Goal: Answer question/provide support: Share knowledge or assist other users

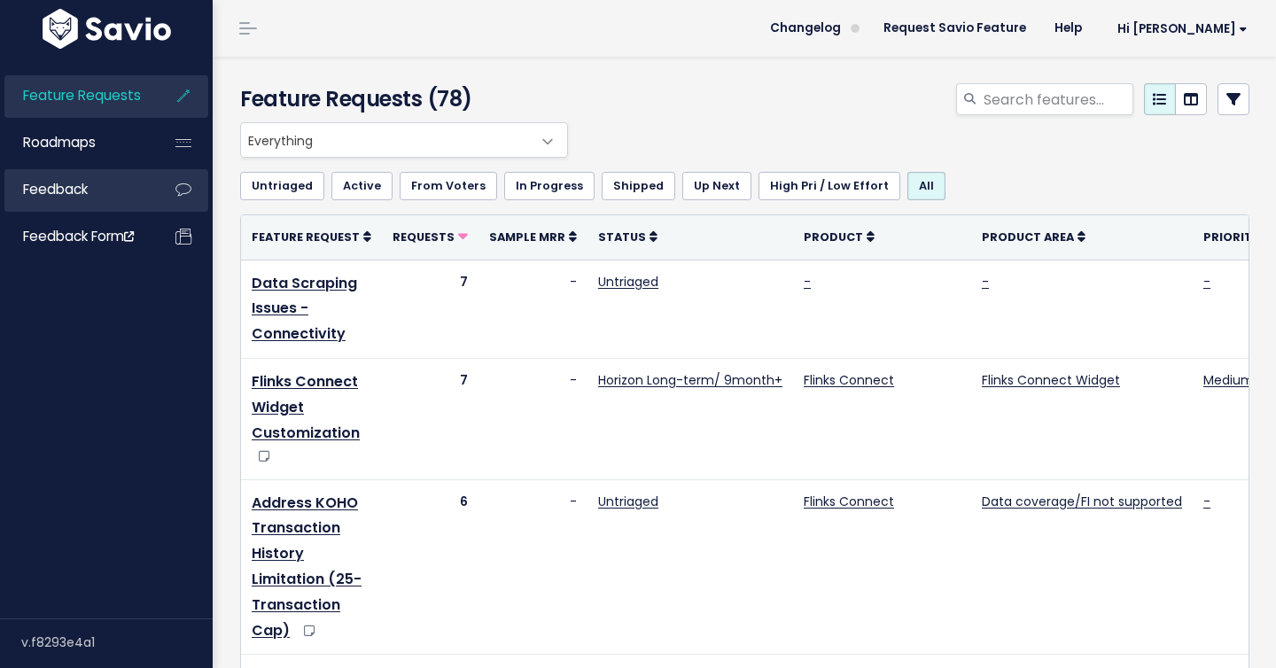
click at [87, 206] on link "Feedback" at bounding box center [75, 189] width 143 height 41
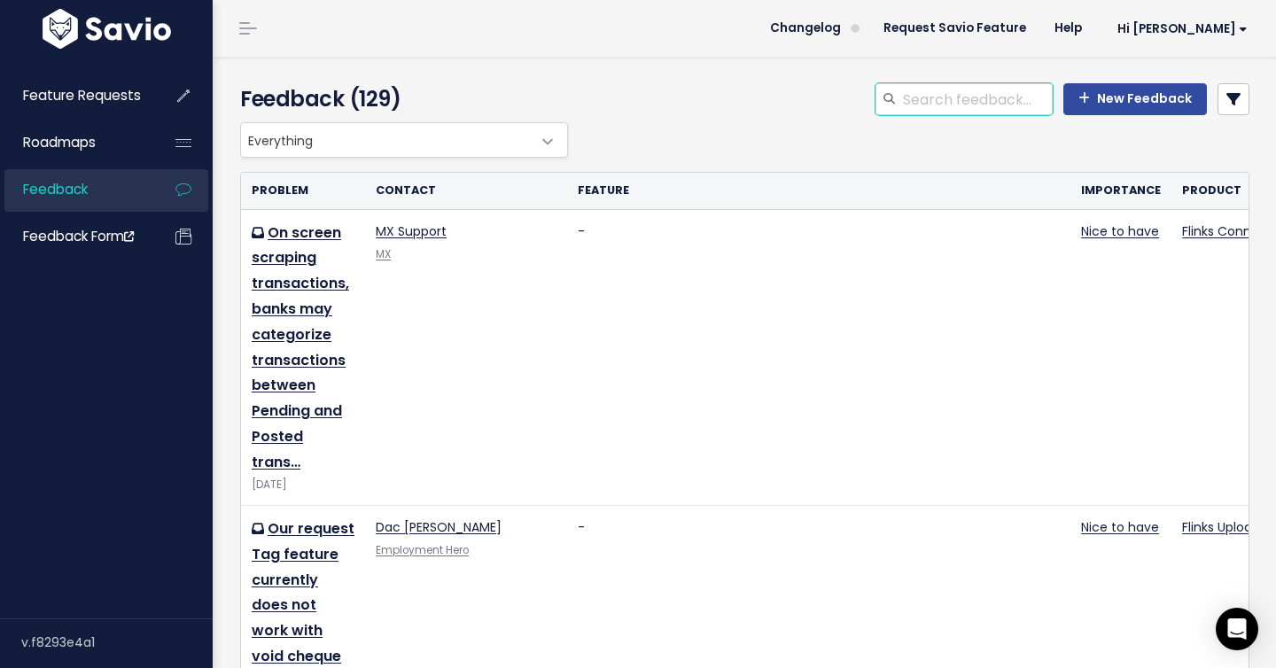
click at [957, 107] on input "search" at bounding box center [977, 99] width 152 height 32
type input "[PERSON_NAME]"
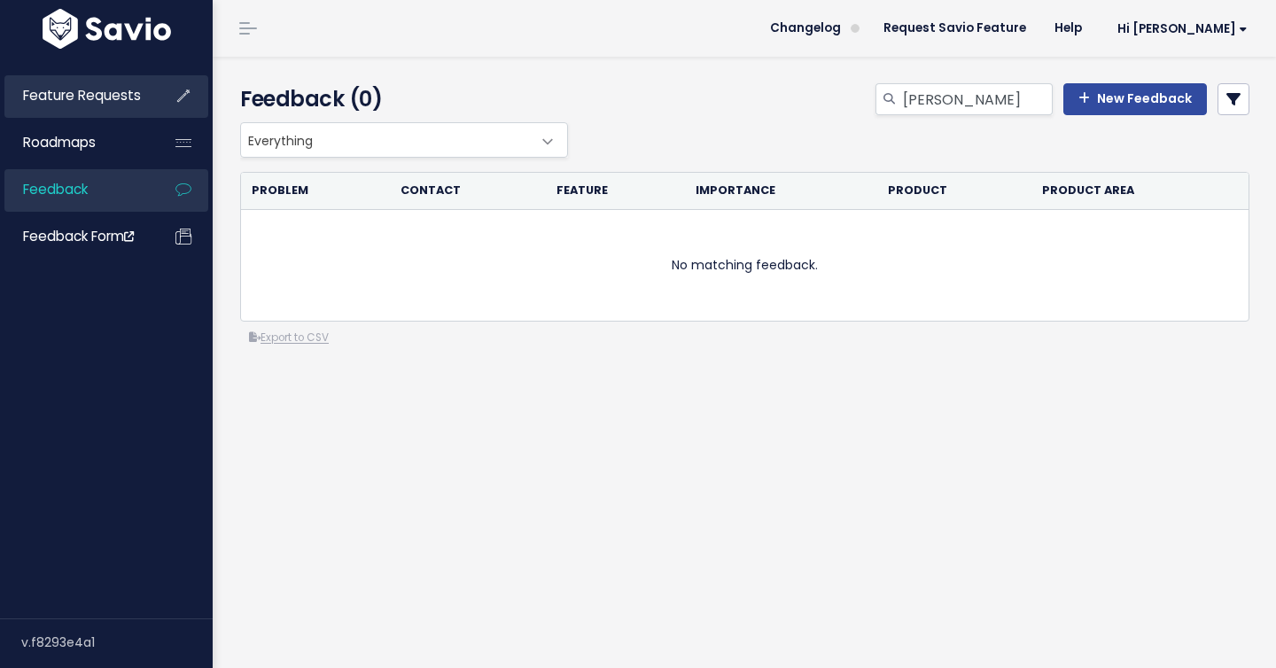
click at [78, 105] on link "Feature Requests" at bounding box center [75, 95] width 143 height 41
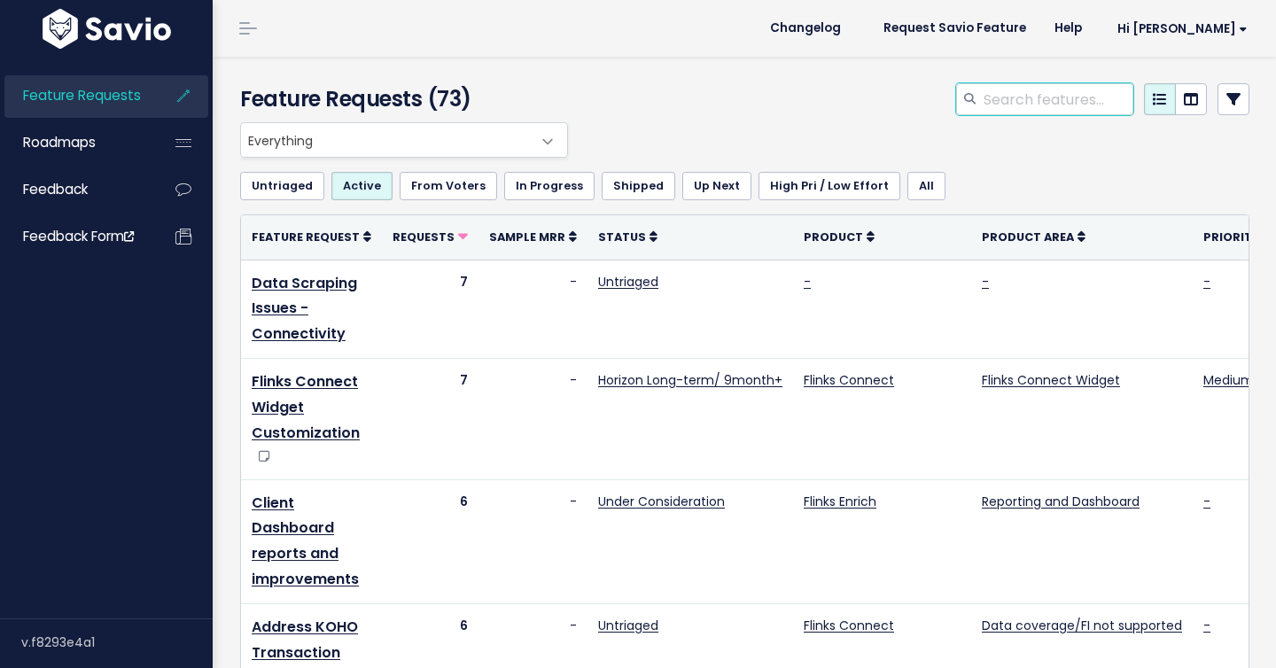
click at [1019, 100] on input "search" at bounding box center [1058, 99] width 152 height 32
type input "[PERSON_NAME]"
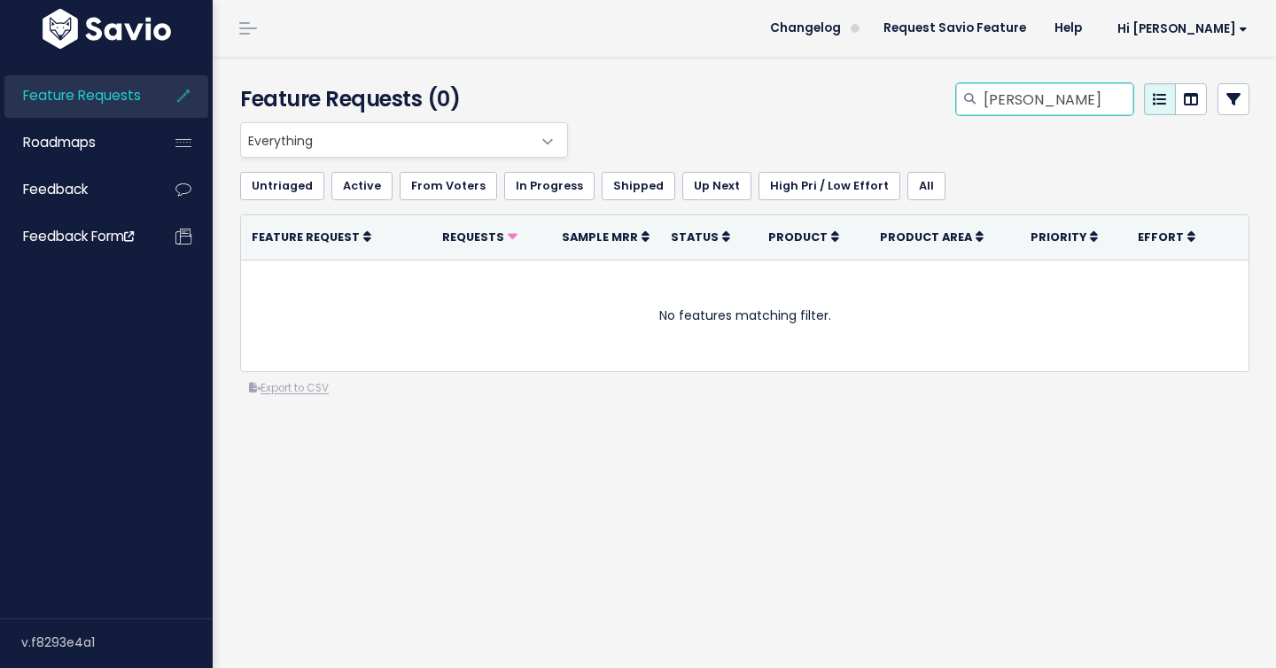
click at [1041, 105] on input "dustin" at bounding box center [1058, 99] width 152 height 32
click at [1041, 105] on input "[PERSON_NAME]" at bounding box center [1058, 99] width 152 height 32
click at [600, 634] on div "Feature Requests (0) Everything Any Product: Any Product Area Any Product: No P…" at bounding box center [744, 362] width 1063 height 611
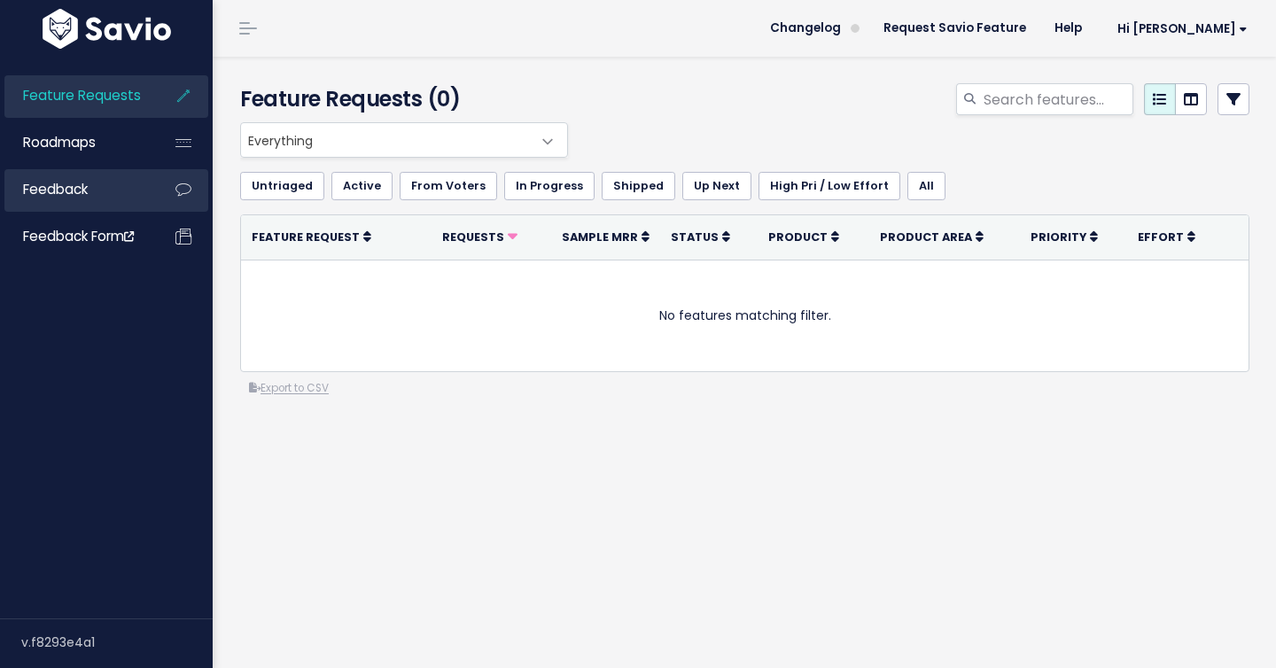
click at [98, 206] on link "Feedback" at bounding box center [75, 189] width 143 height 41
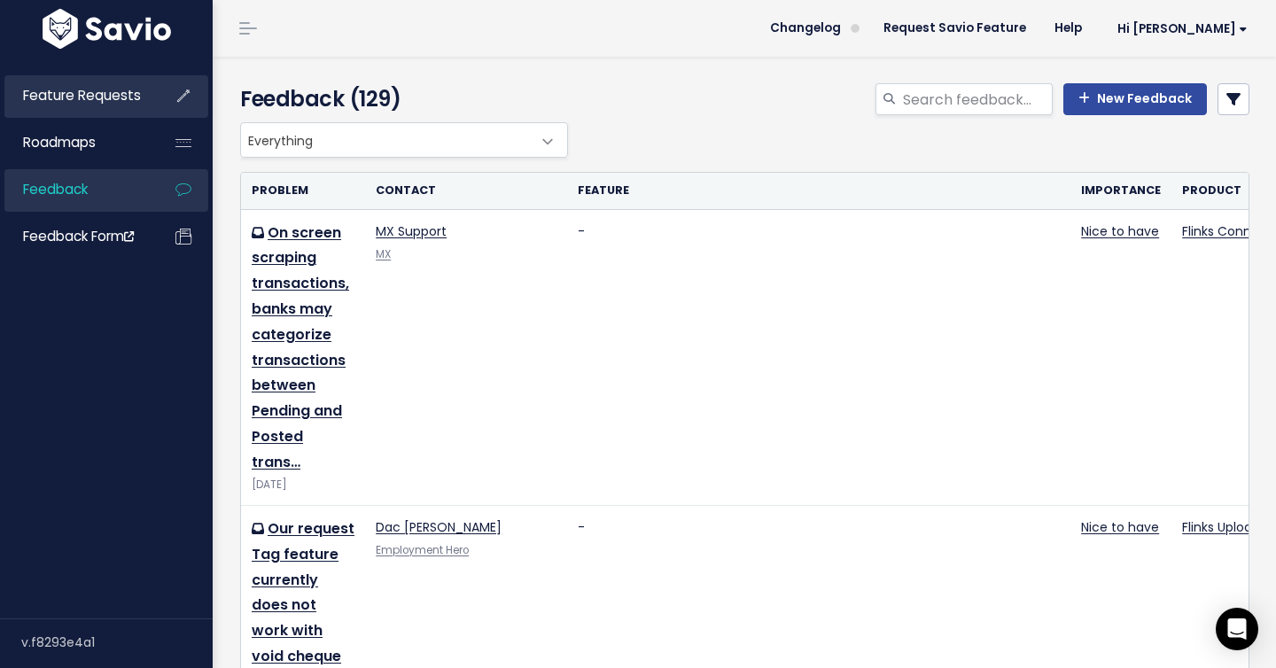
click at [66, 117] on li "Feature Requests" at bounding box center [106, 96] width 204 height 43
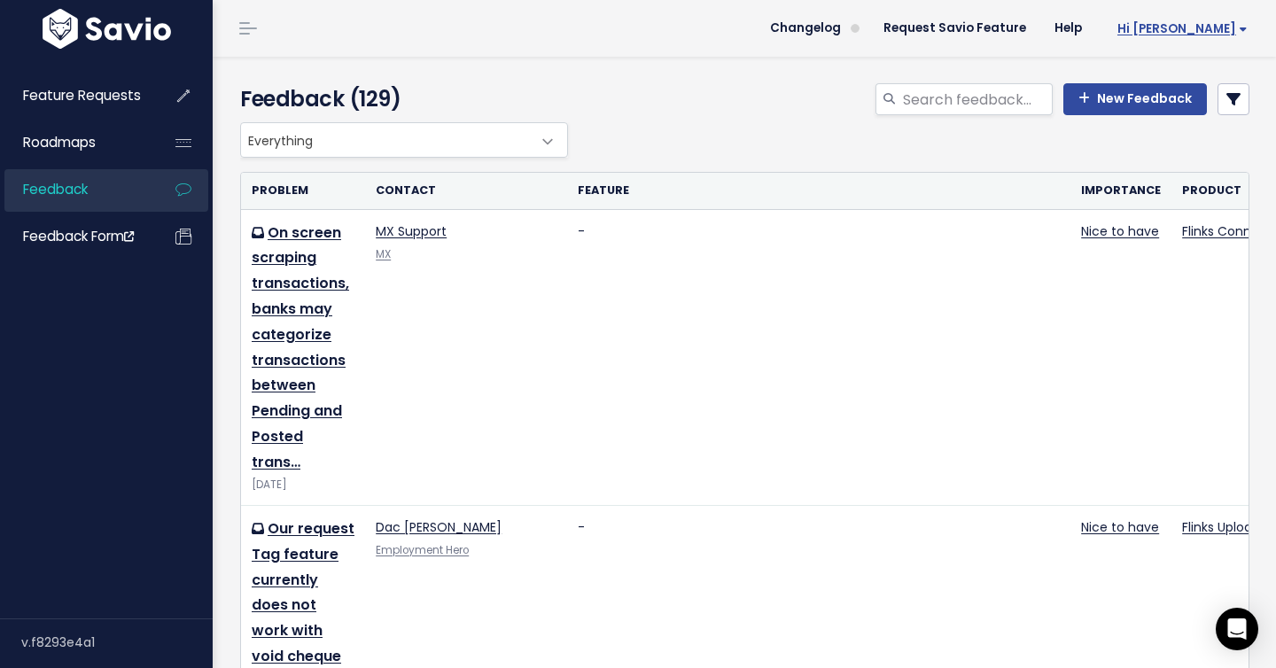
click at [1189, 22] on span "Hi [PERSON_NAME]" at bounding box center [1182, 28] width 130 height 13
click at [1171, 82] on link "My Settings" at bounding box center [1191, 81] width 128 height 35
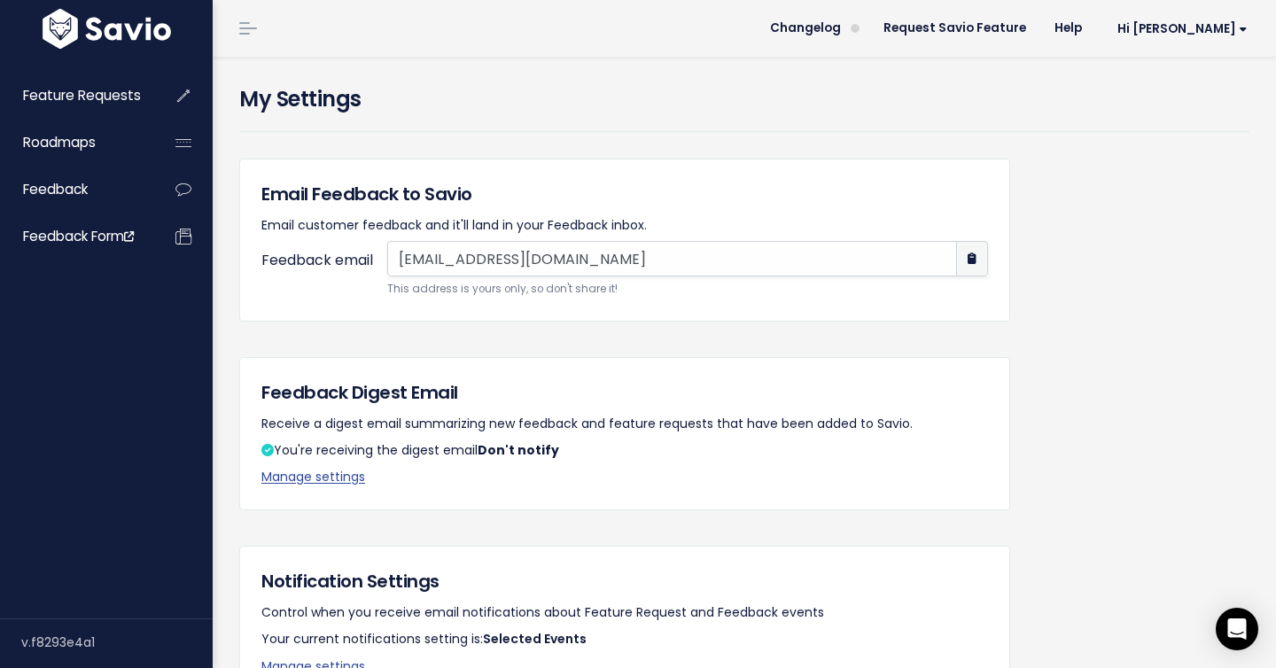
click at [245, 25] on link at bounding box center [248, 28] width 28 height 16
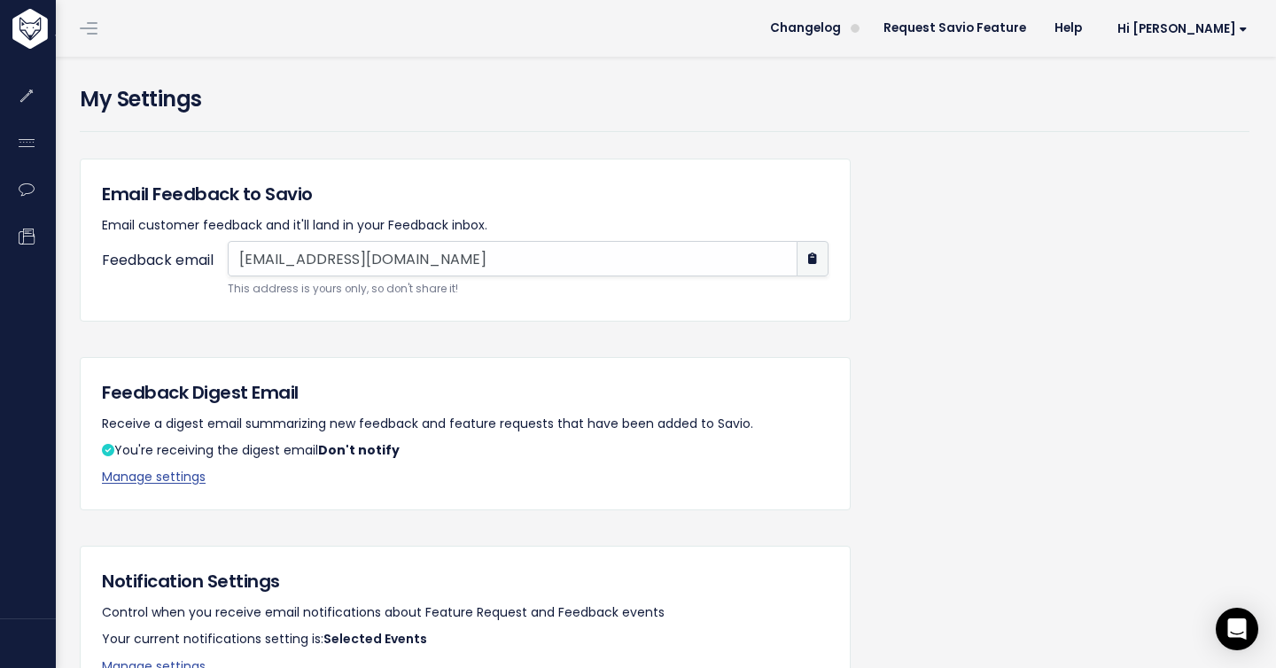
click at [103, 34] on header "Changelog Request Savio Feature Help Hi Misha My Settings Logout" at bounding box center [664, 28] width 1223 height 57
click at [91, 29] on span at bounding box center [89, 28] width 18 height 2
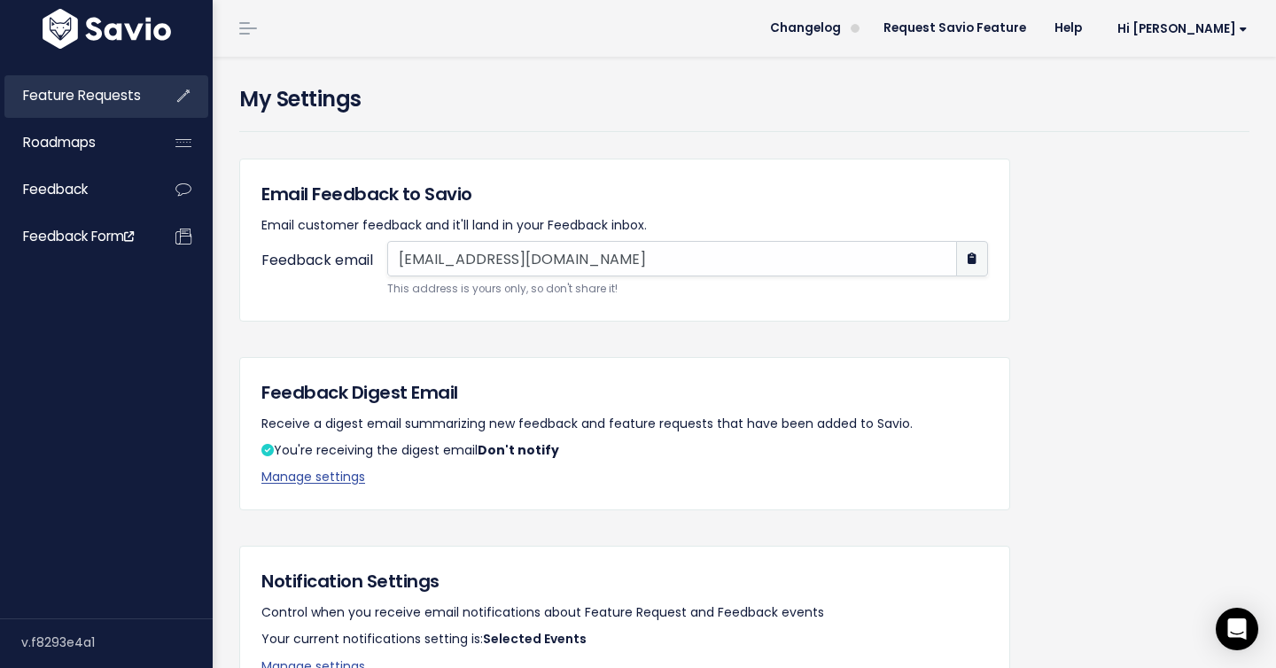
click at [59, 106] on link "Feature Requests" at bounding box center [75, 95] width 143 height 41
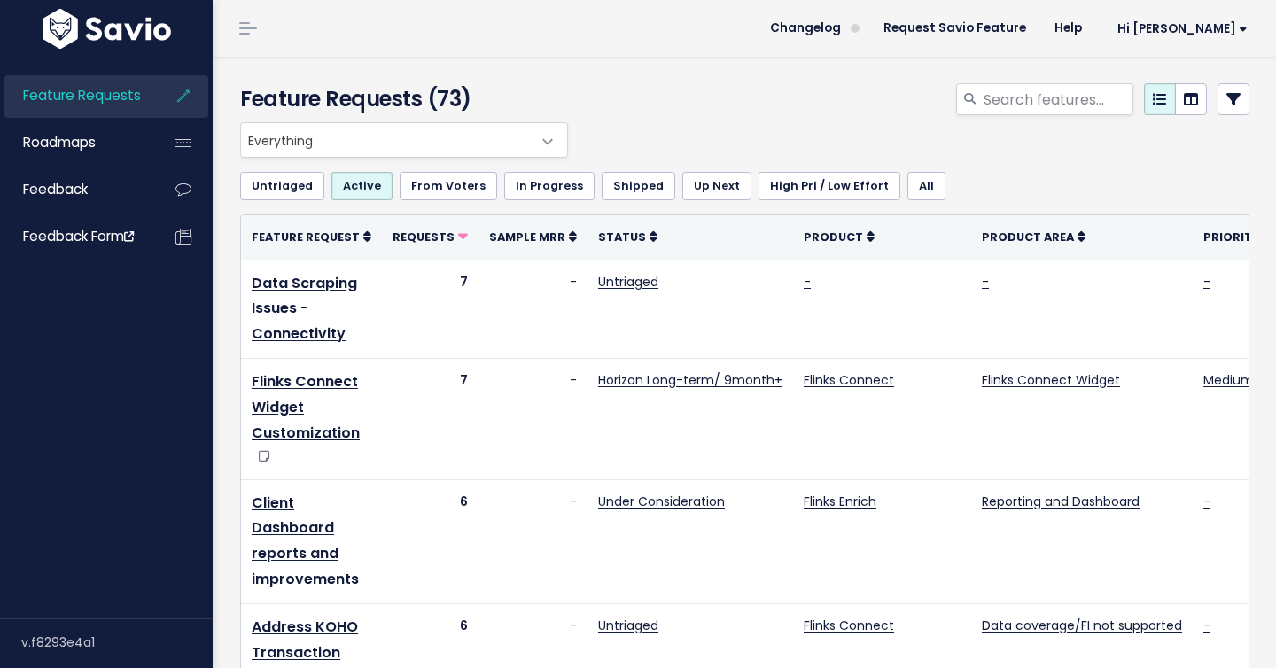
click at [907, 178] on link "All" at bounding box center [926, 186] width 38 height 28
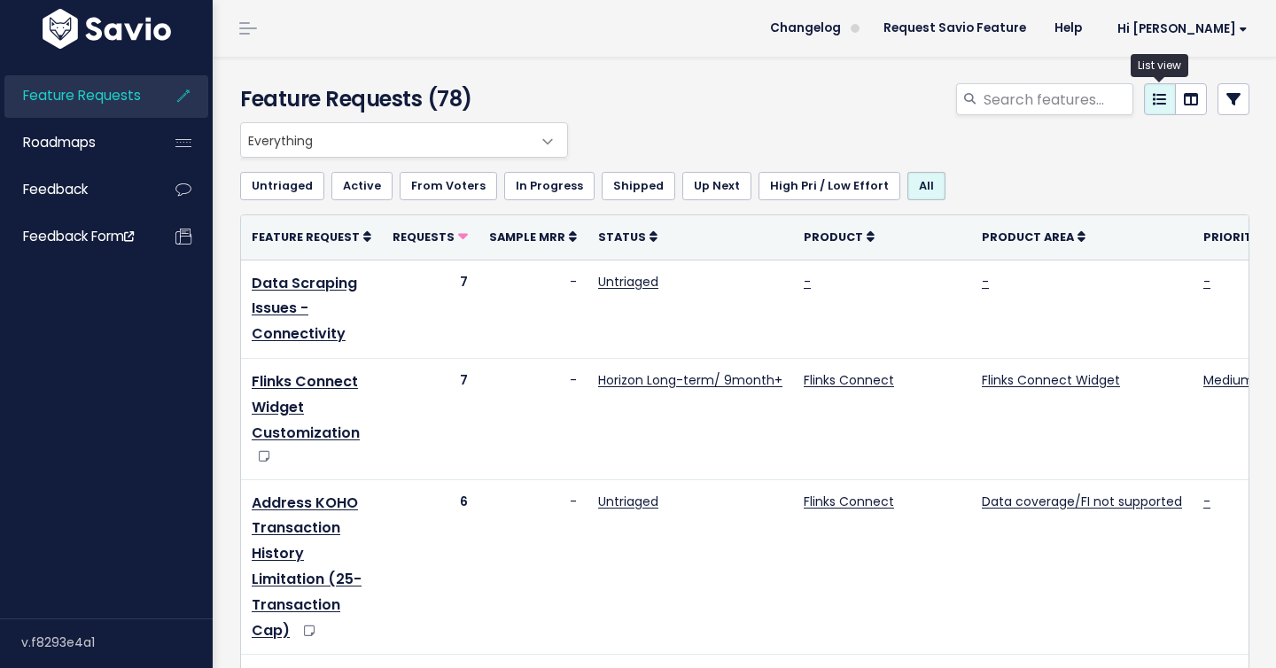
click at [1172, 106] on link at bounding box center [1160, 99] width 32 height 32
click at [1229, 96] on icon at bounding box center [1233, 99] width 14 height 14
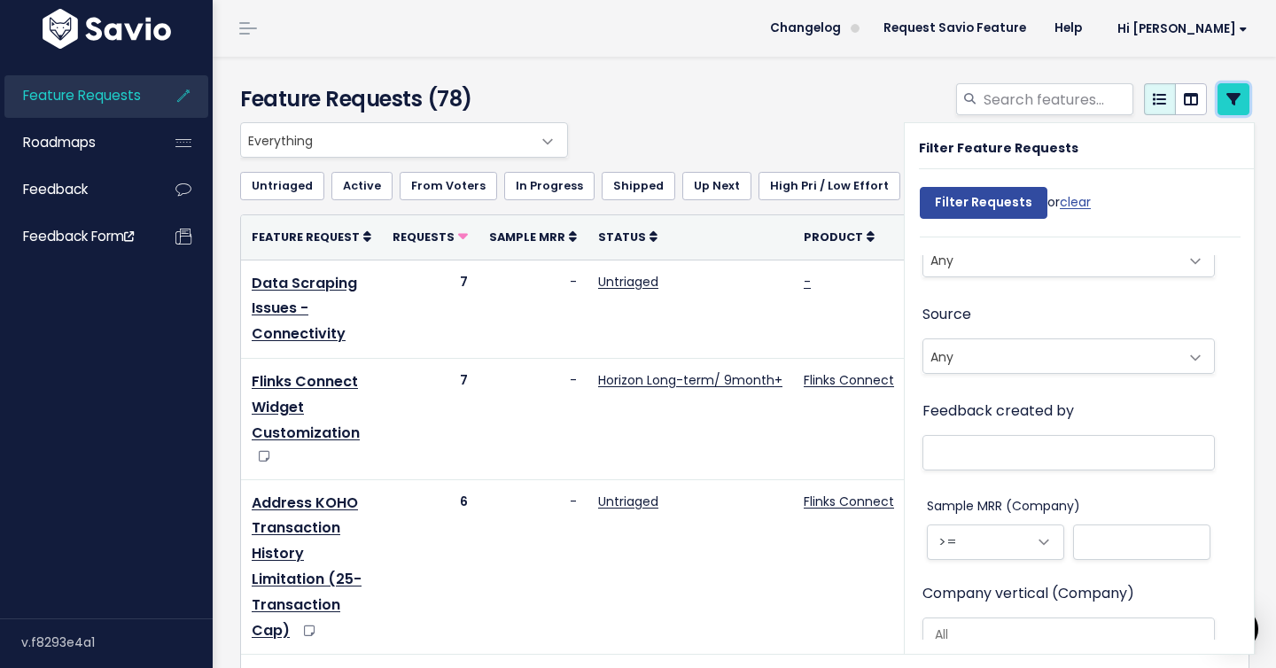
scroll to position [1401, 0]
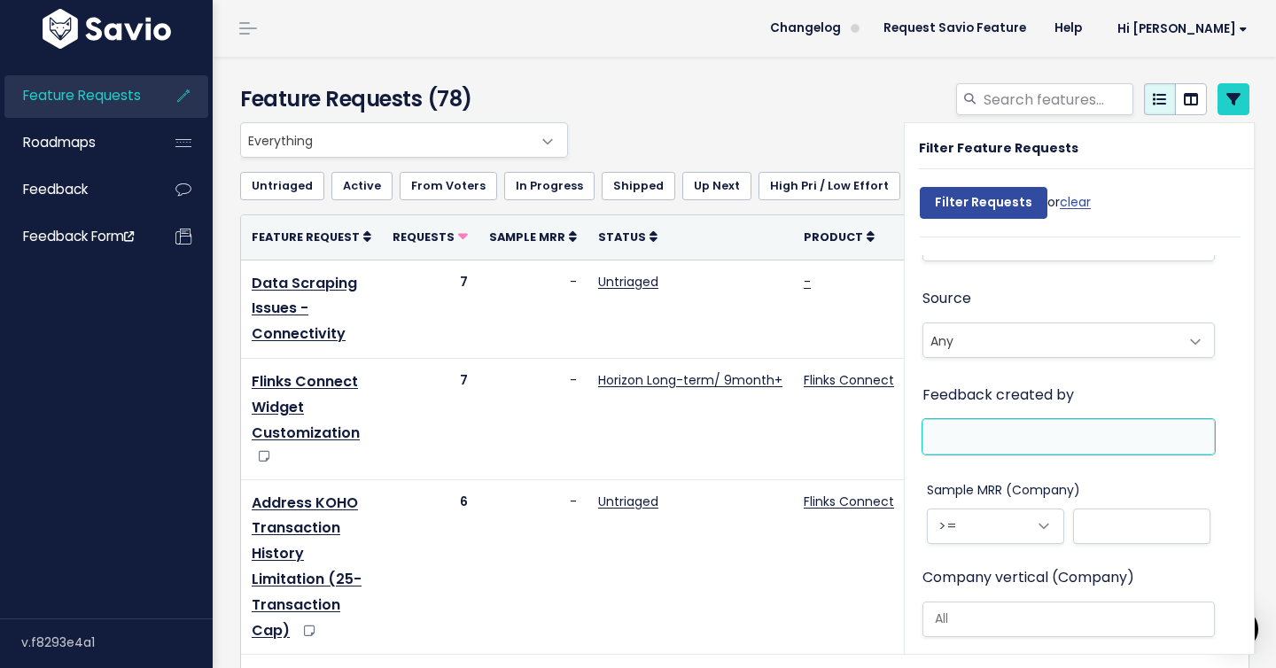
click at [1041, 426] on li at bounding box center [1065, 436] width 274 height 22
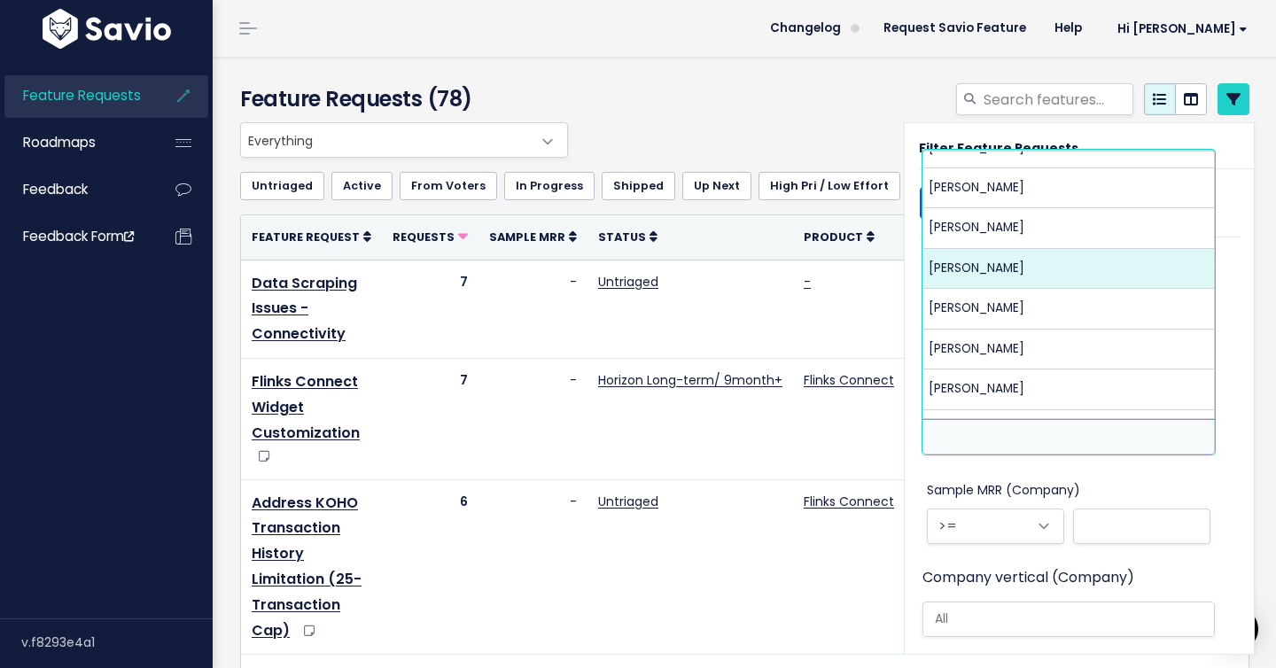
scroll to position [666, 0]
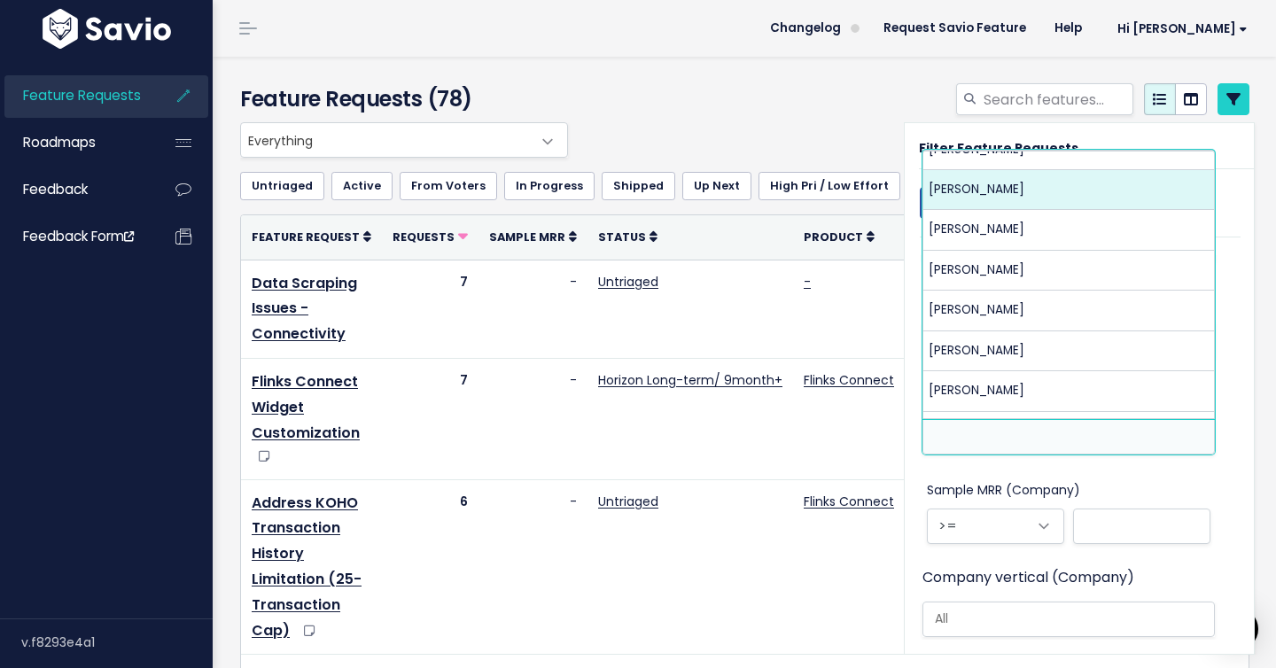
select select "8513"
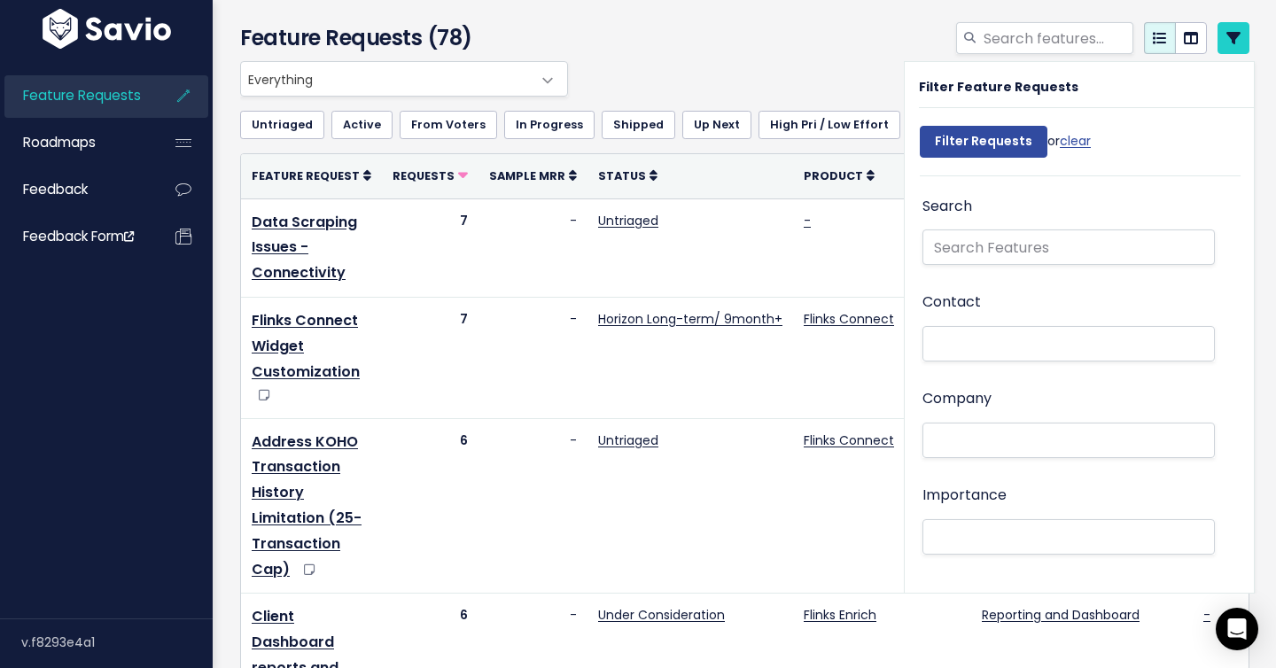
scroll to position [0, 0]
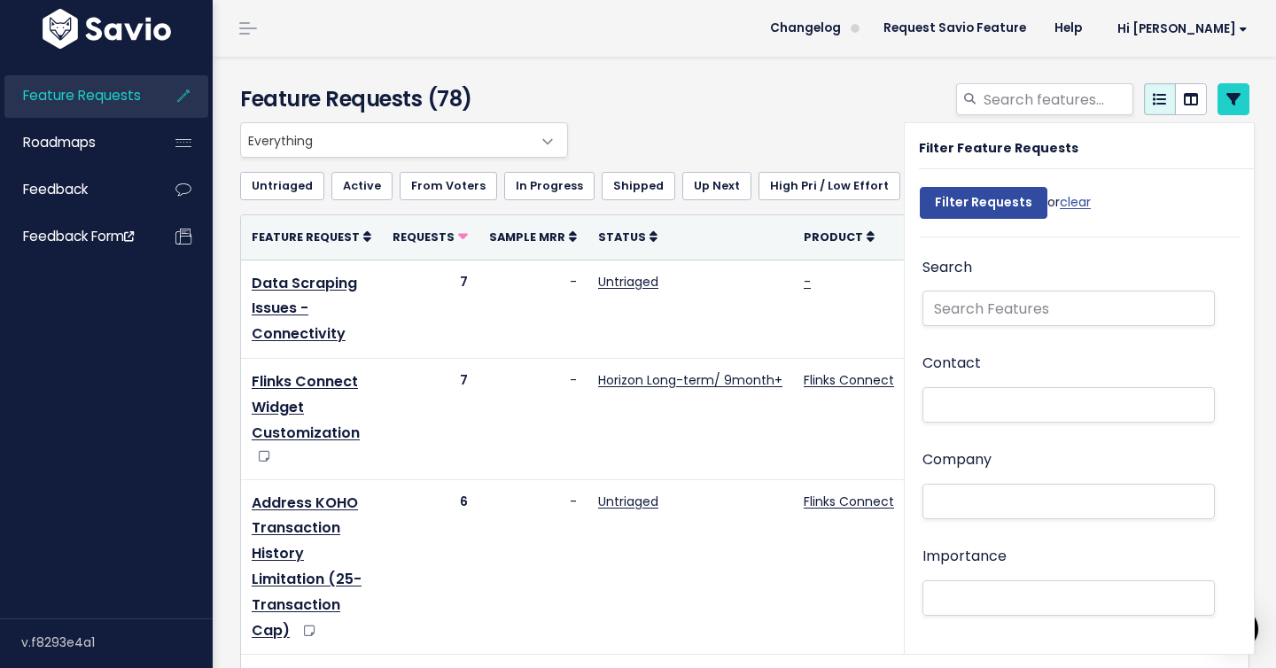
click at [956, 183] on div "Filter Requests or clear" at bounding box center [1005, 207] width 171 height 58
click at [956, 196] on input "Filter Requests" at bounding box center [984, 203] width 128 height 32
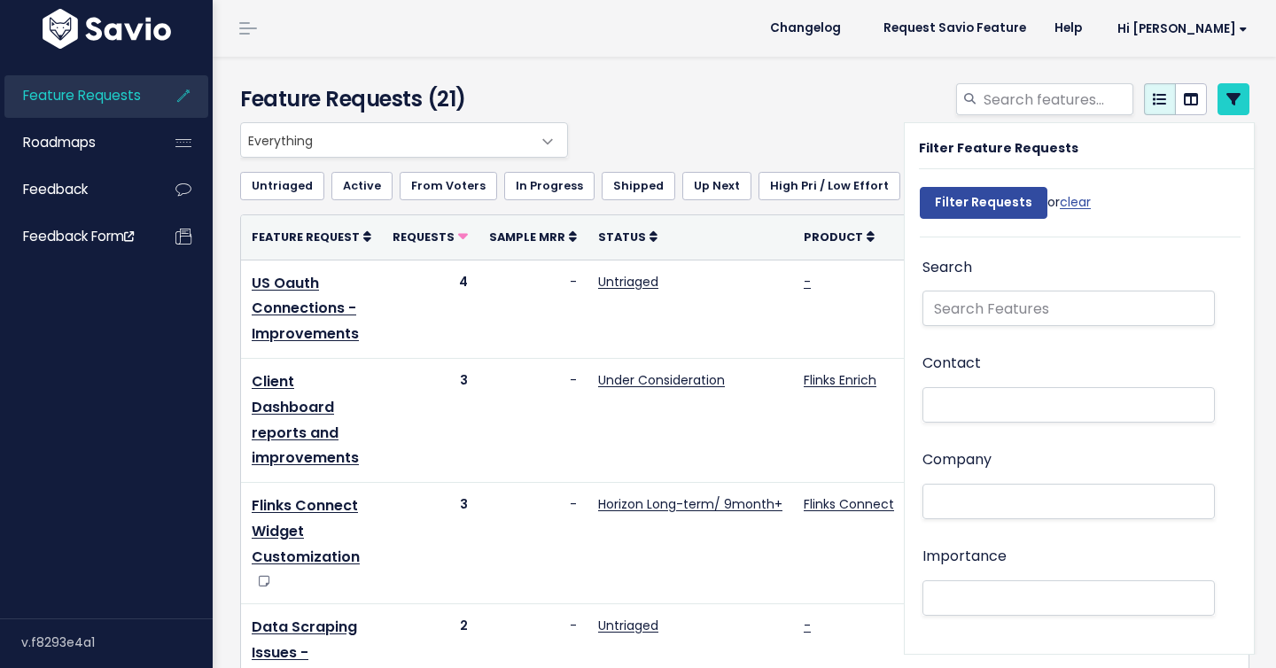
select select
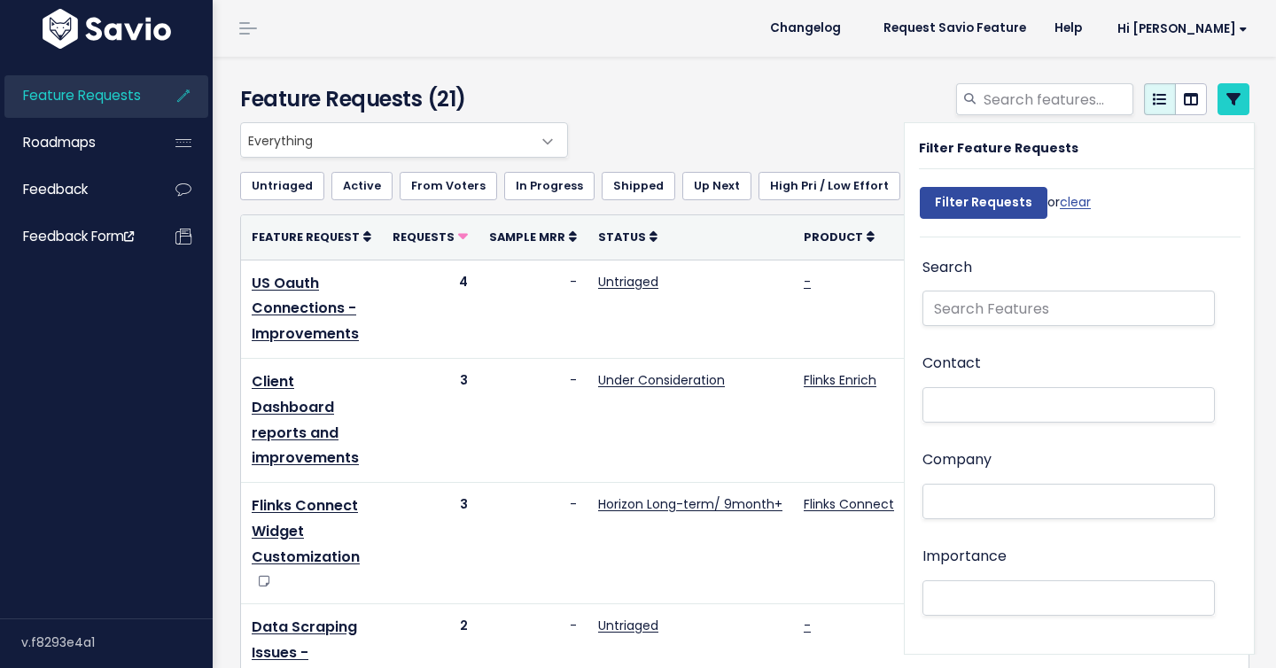
select select
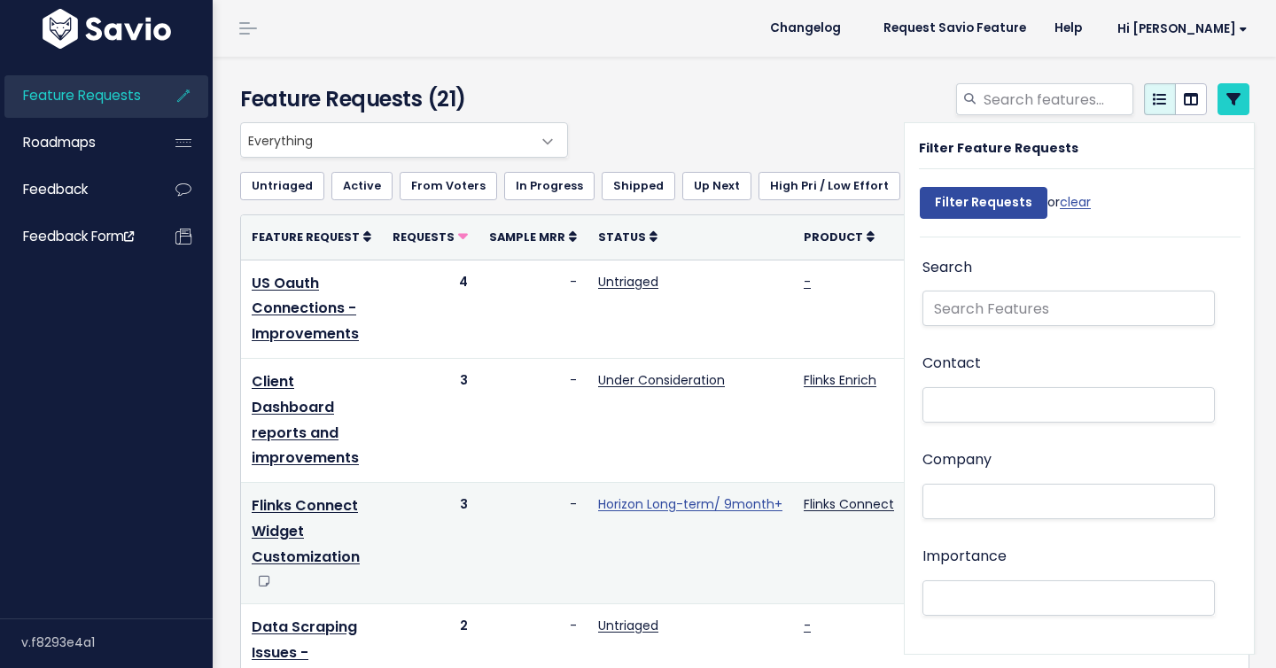
scroll to position [292, 0]
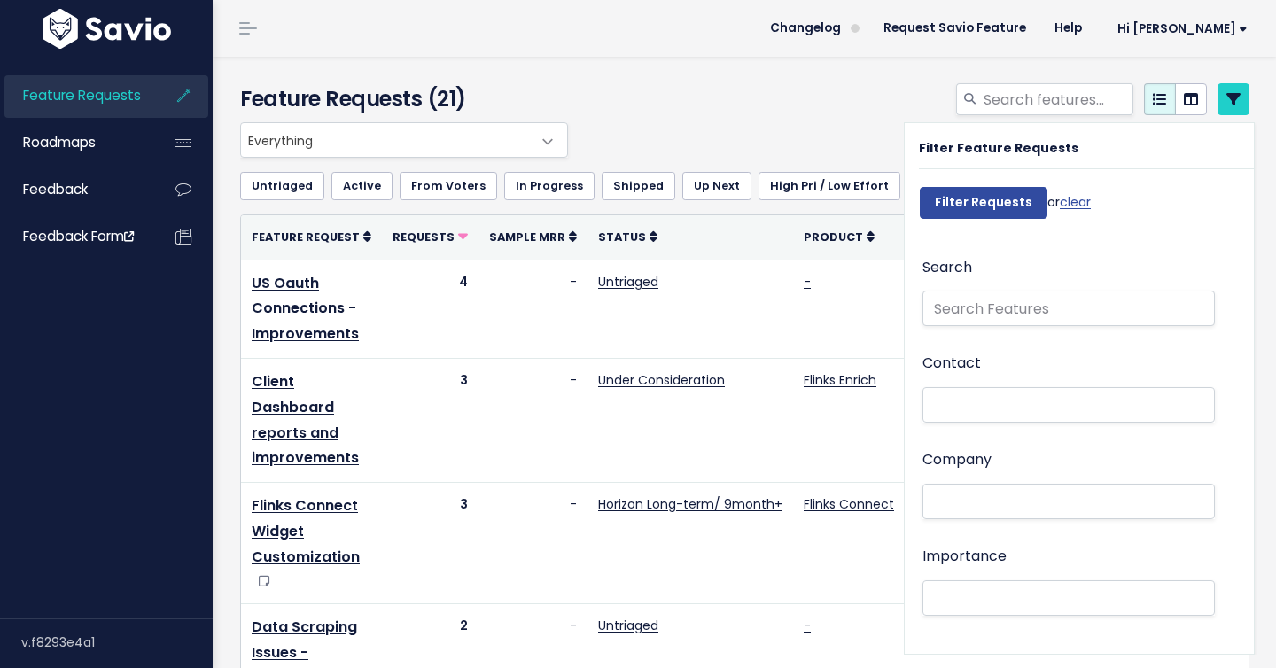
click at [761, 126] on div "Everything Any Product: Any Product Area Any Product: No Product Area No Produc…" at bounding box center [740, 139] width 1009 height 35
click at [1234, 99] on icon at bounding box center [1233, 99] width 14 height 14
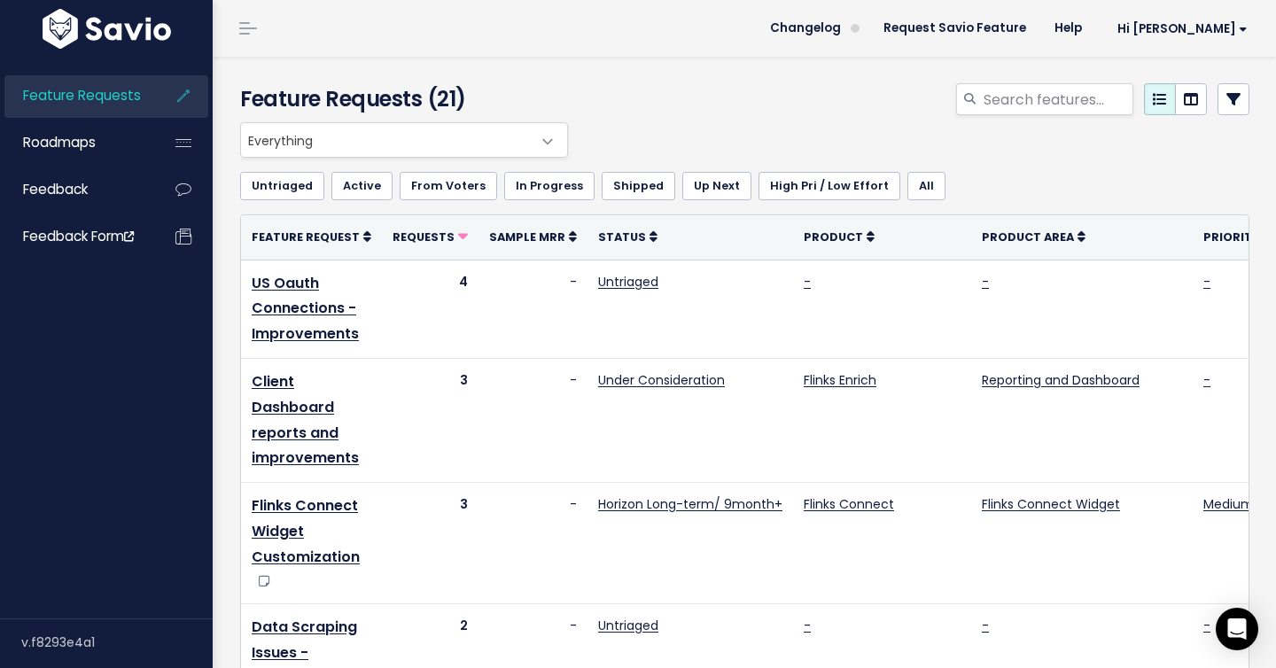
click at [104, 97] on span "Feature Requests" at bounding box center [82, 95] width 118 height 19
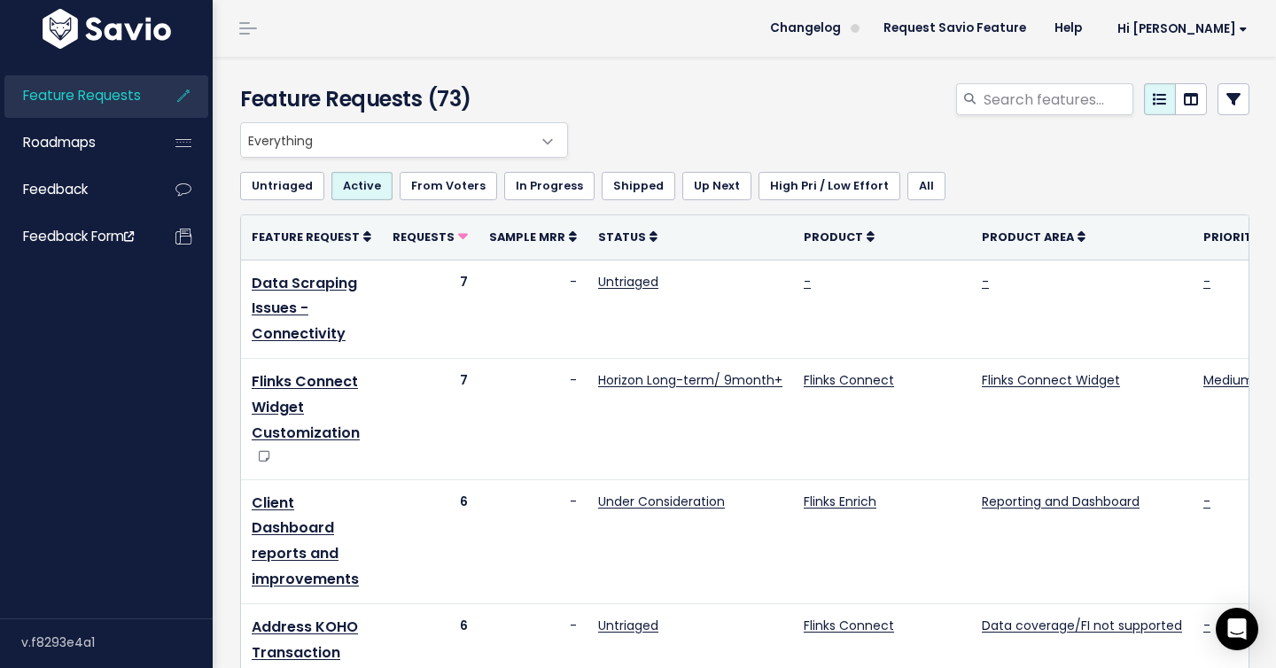
click at [911, 185] on link "All" at bounding box center [926, 186] width 38 height 28
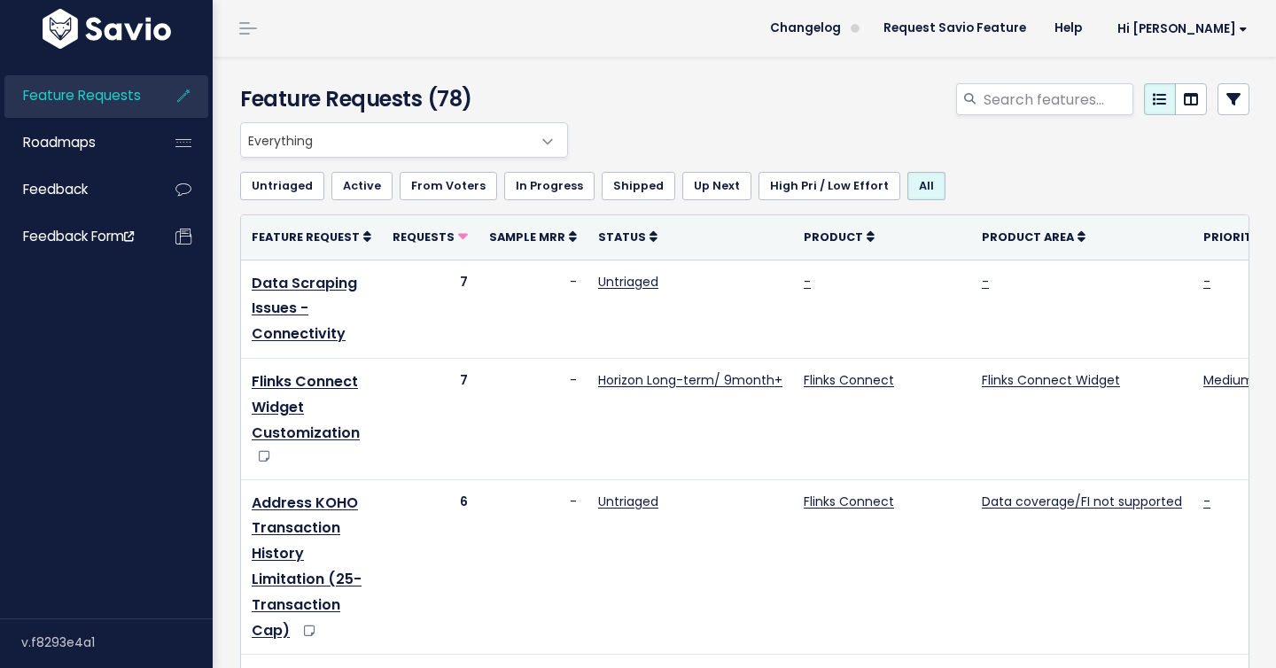
click at [1243, 78] on div "Feature Requests (78)" at bounding box center [742, 90] width 1058 height 66
click at [1237, 94] on icon at bounding box center [1233, 99] width 14 height 14
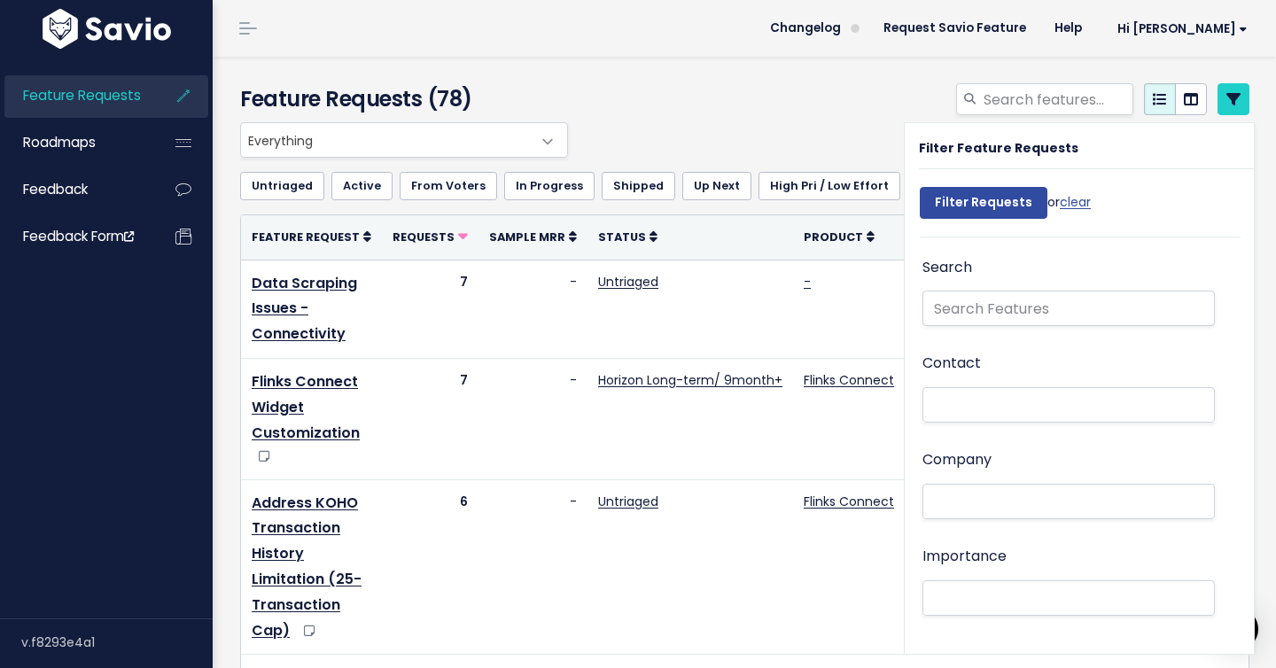
click at [813, 134] on div "Everything Any Product: Any Product Area Any Product: No Product Area No Produc…" at bounding box center [740, 139] width 1009 height 35
click at [847, 96] on div at bounding box center [917, 102] width 691 height 39
click at [1244, 96] on link at bounding box center [1234, 99] width 32 height 32
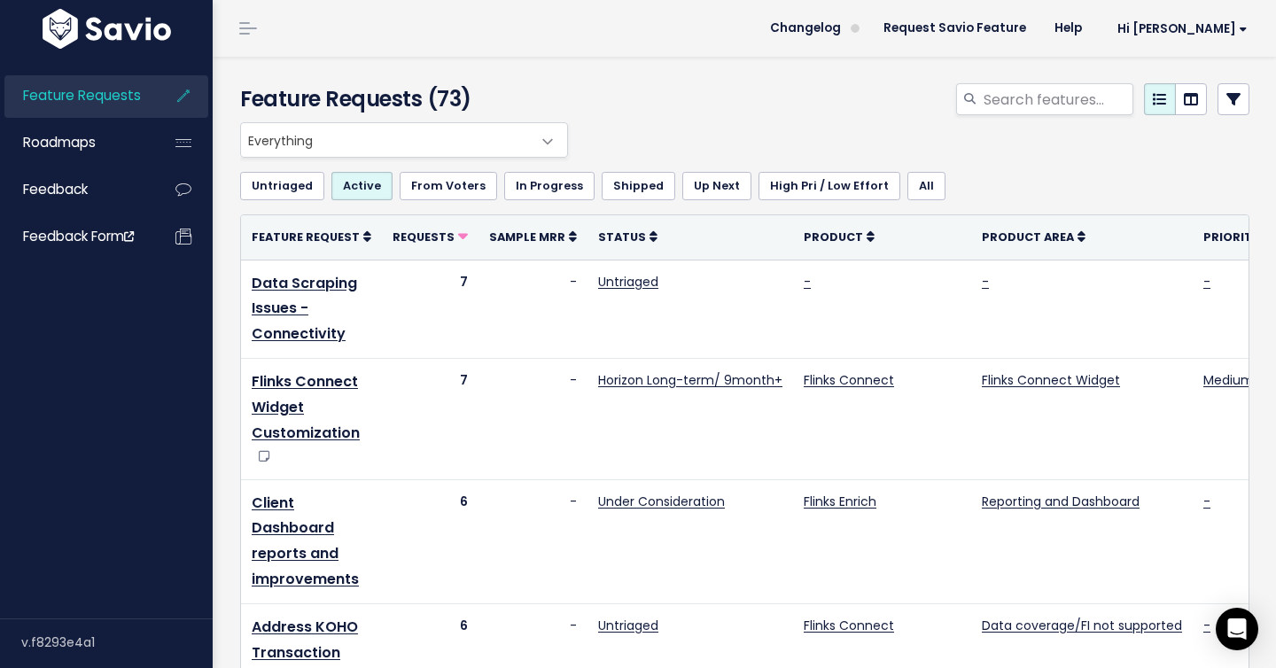
click at [110, 108] on link "Feature Requests" at bounding box center [75, 95] width 143 height 41
click at [277, 182] on link "Untriaged" at bounding box center [282, 186] width 84 height 28
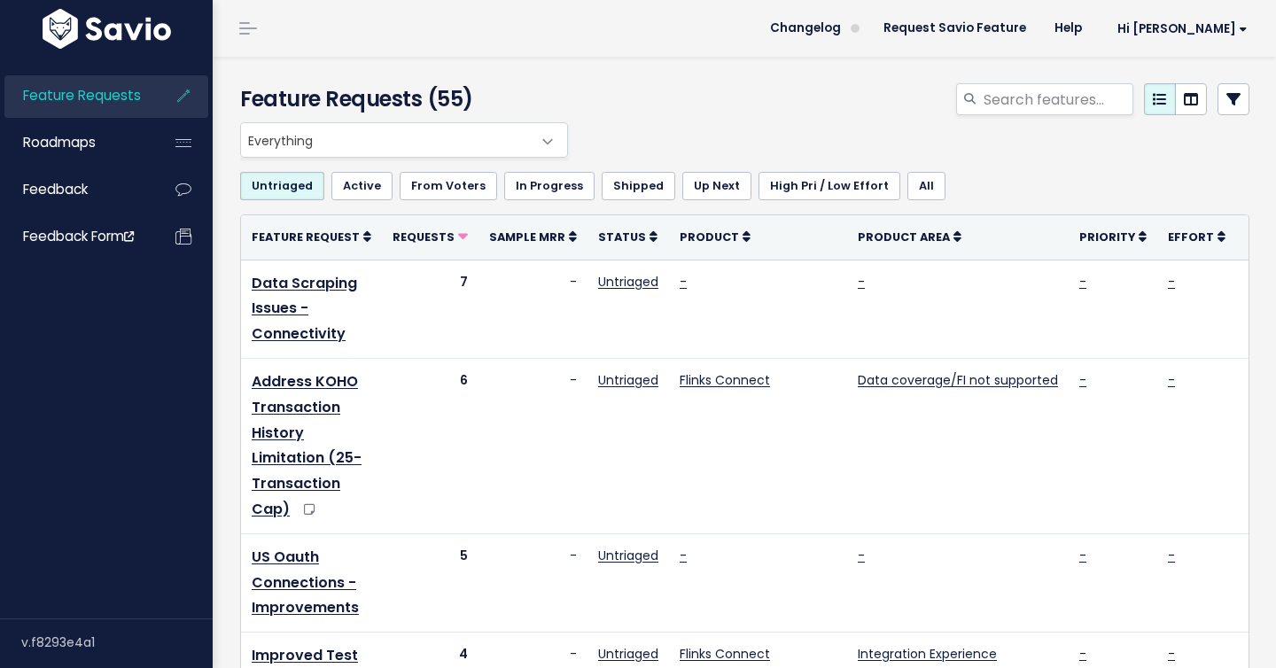
click at [907, 193] on link "All" at bounding box center [926, 186] width 38 height 28
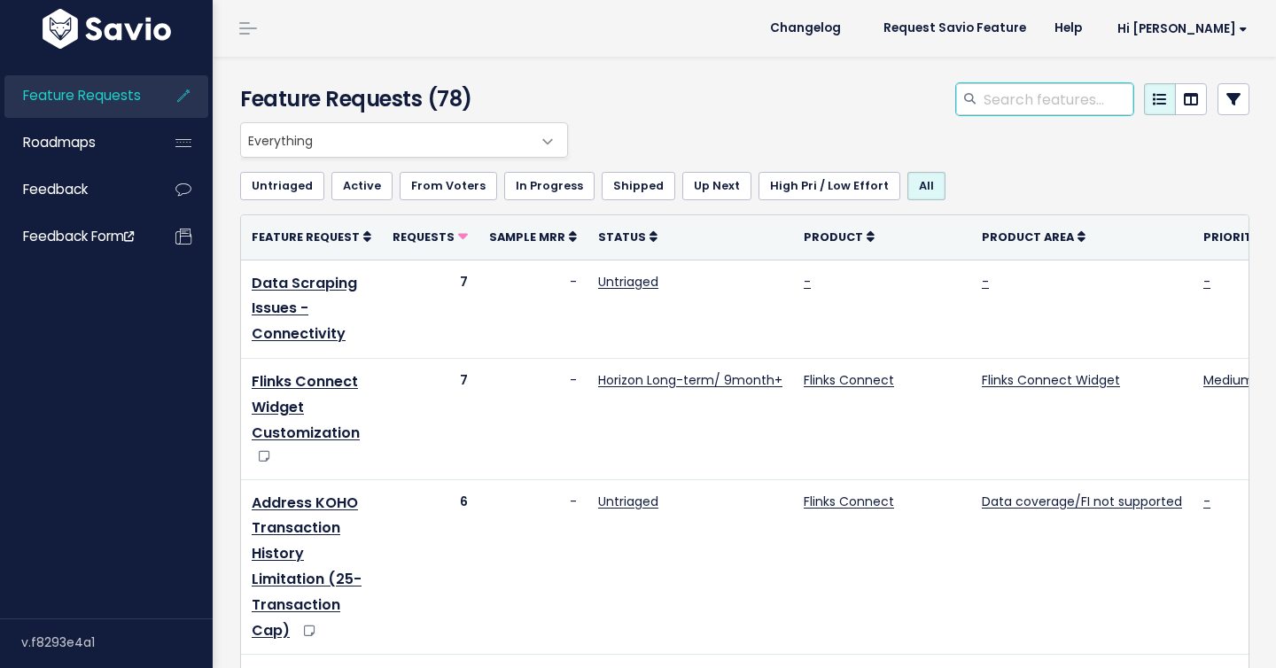
click at [1009, 106] on input "search" at bounding box center [1058, 99] width 152 height 32
type input "fraud"
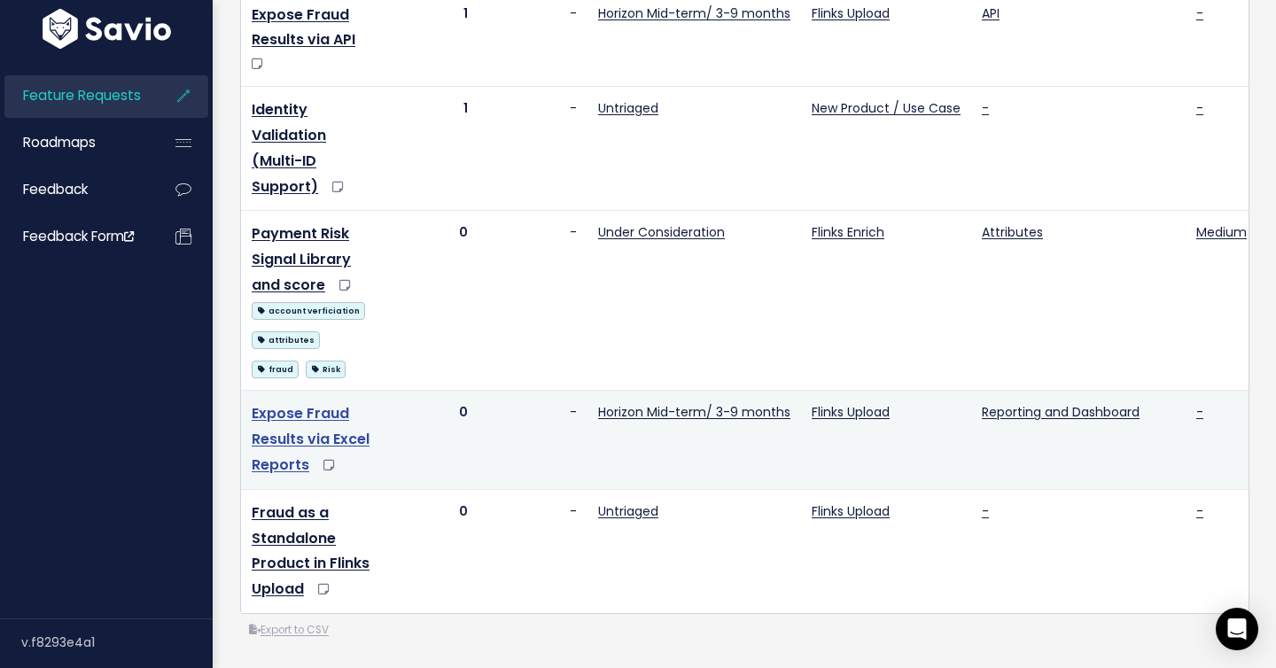
scroll to position [511, 0]
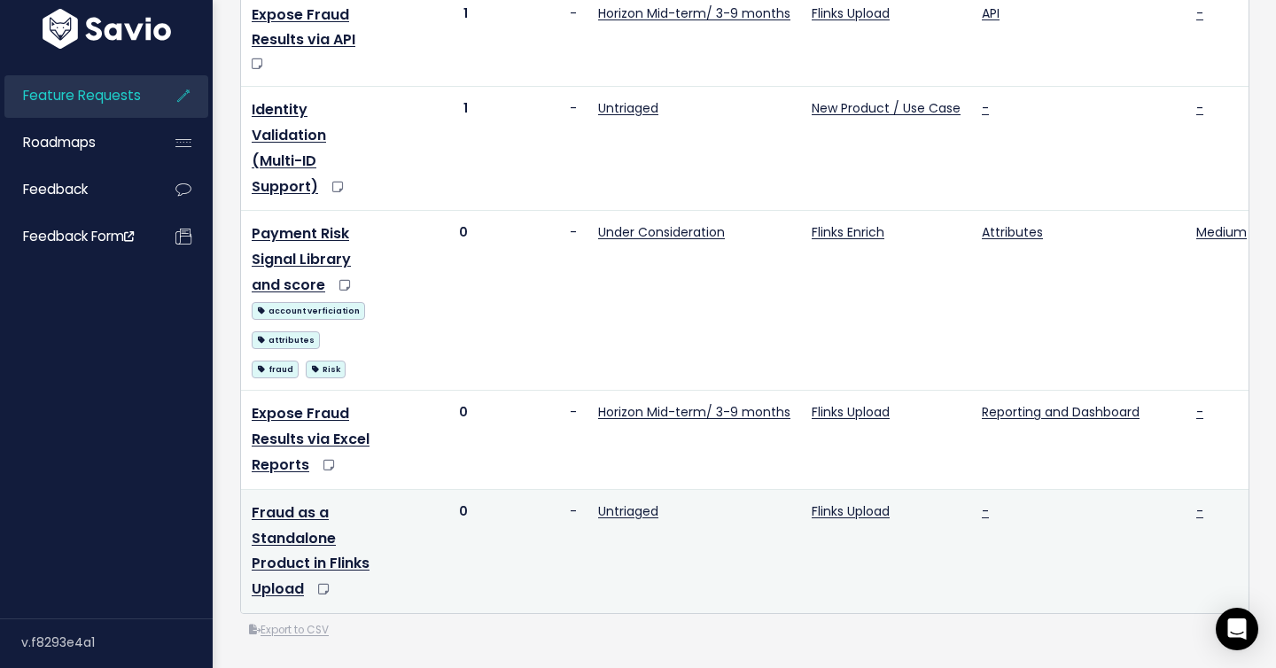
click at [305, 500] on td "Fraud as a Standalone Product in Flinks Upload" at bounding box center [311, 551] width 141 height 124
click at [299, 513] on link "Fraud as a Standalone Product in Flinks Upload" at bounding box center [311, 550] width 118 height 97
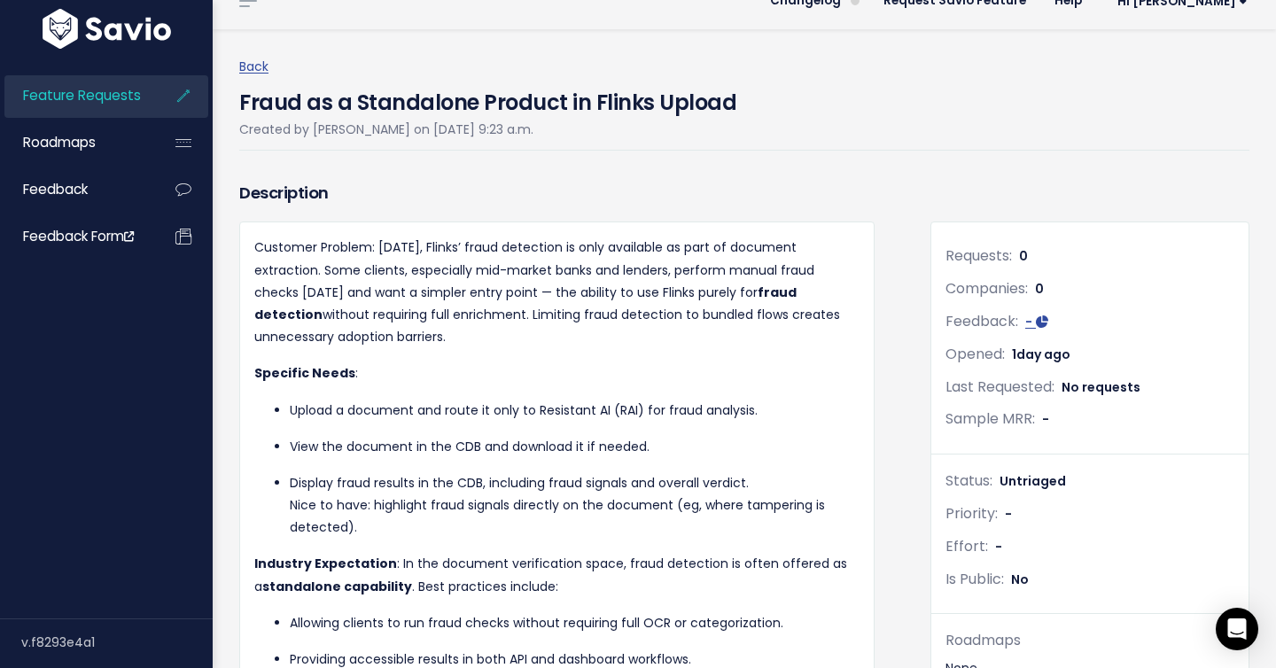
scroll to position [29, 0]
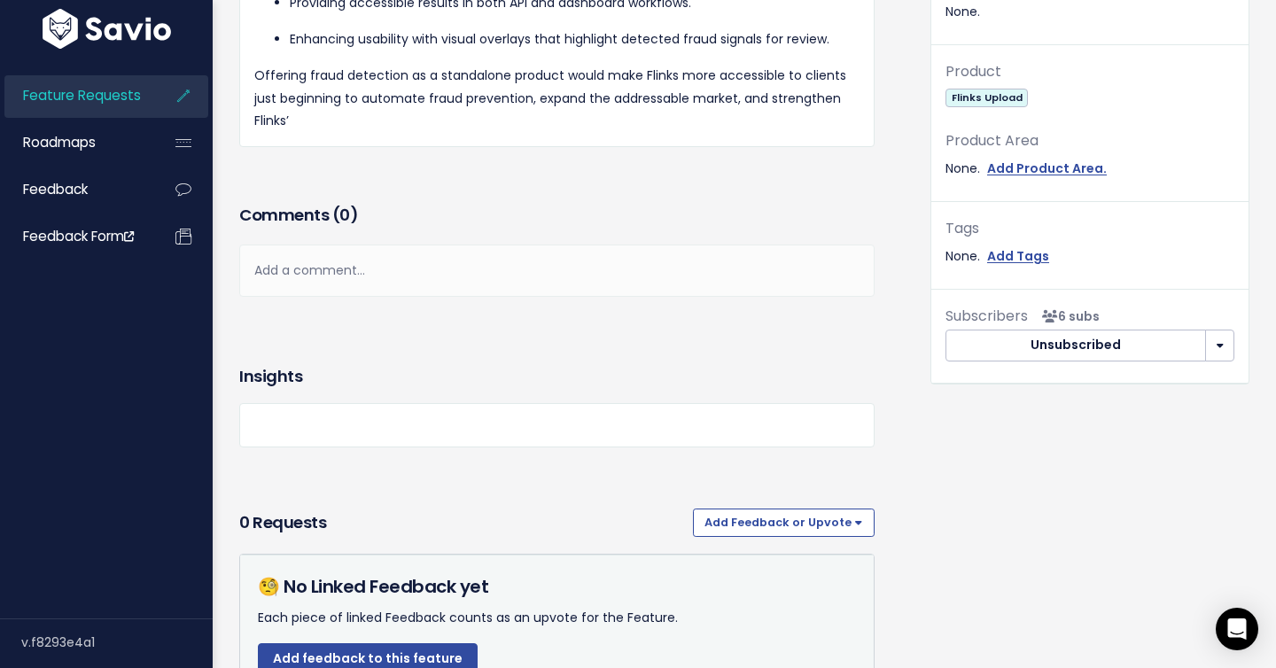
scroll to position [764, 0]
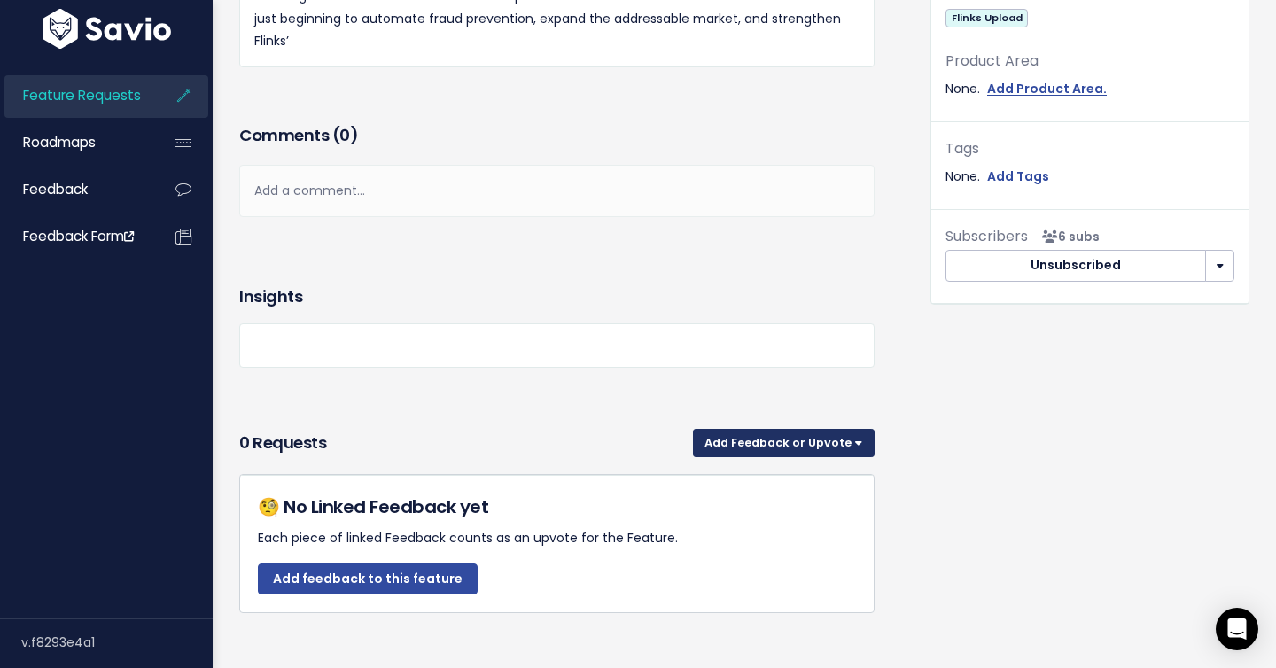
click at [764, 429] on button "Add Feedback or Upvote" at bounding box center [784, 443] width 182 height 28
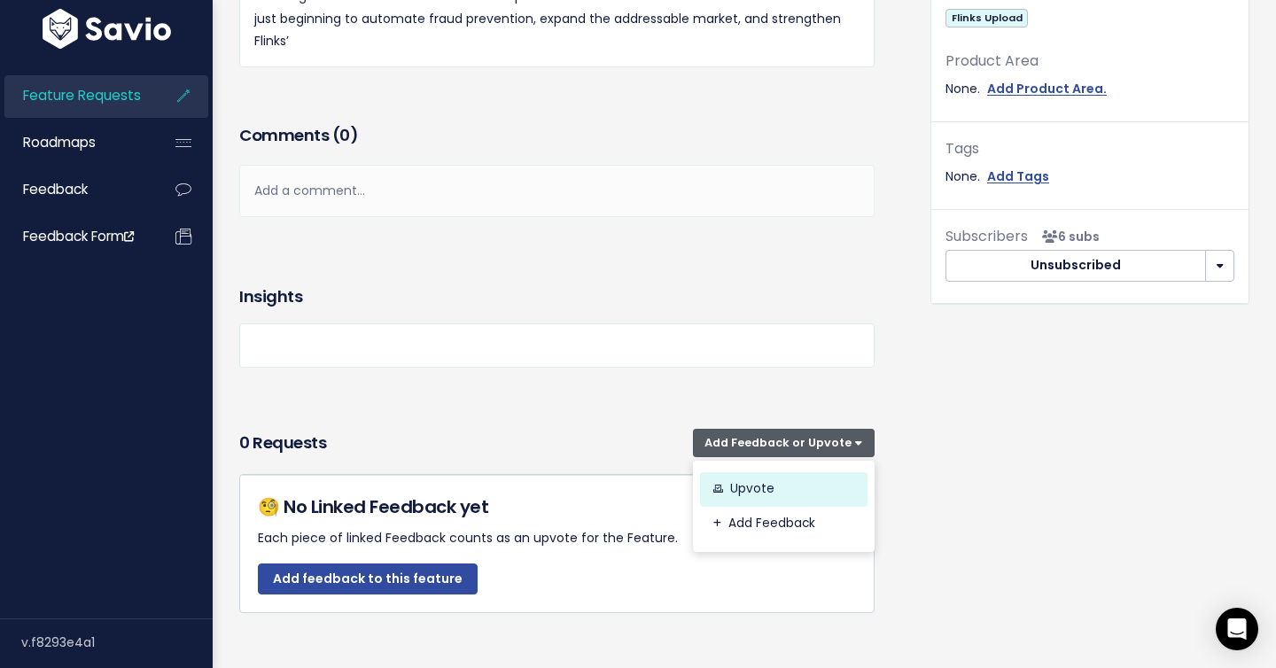
click at [766, 471] on link "Upvote" at bounding box center [783, 488] width 167 height 35
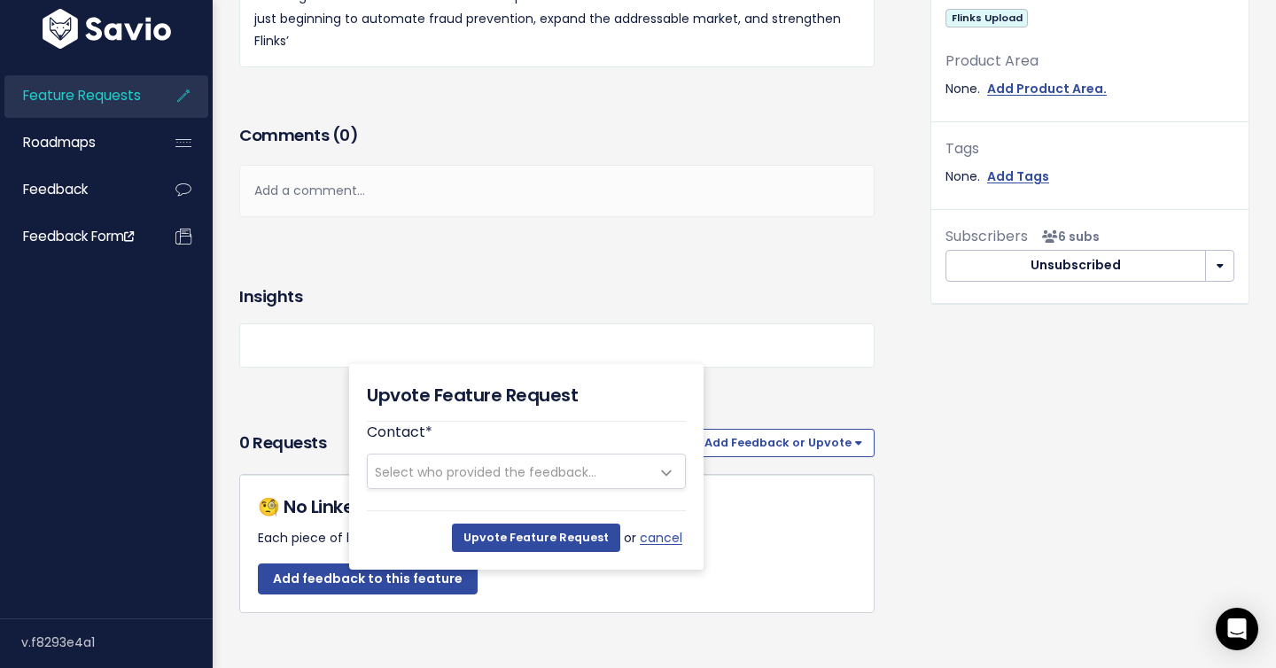
click at [627, 467] on span "Select who provided the feedback..." at bounding box center [509, 472] width 282 height 34
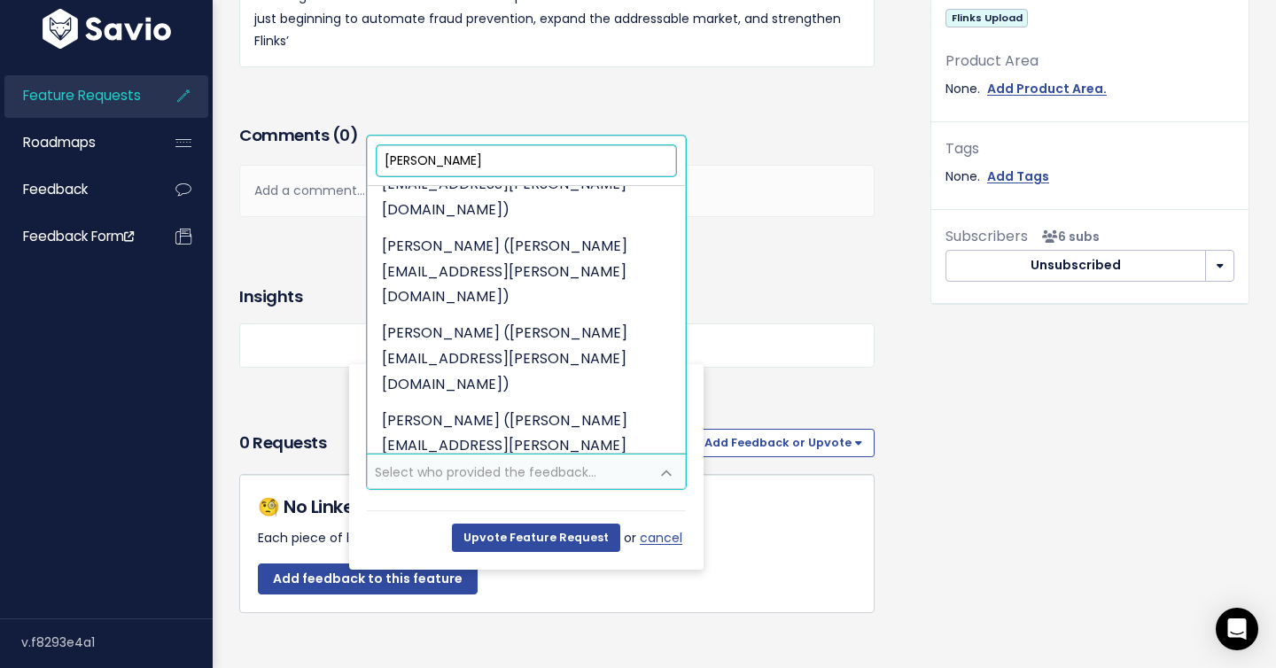
scroll to position [0, 0]
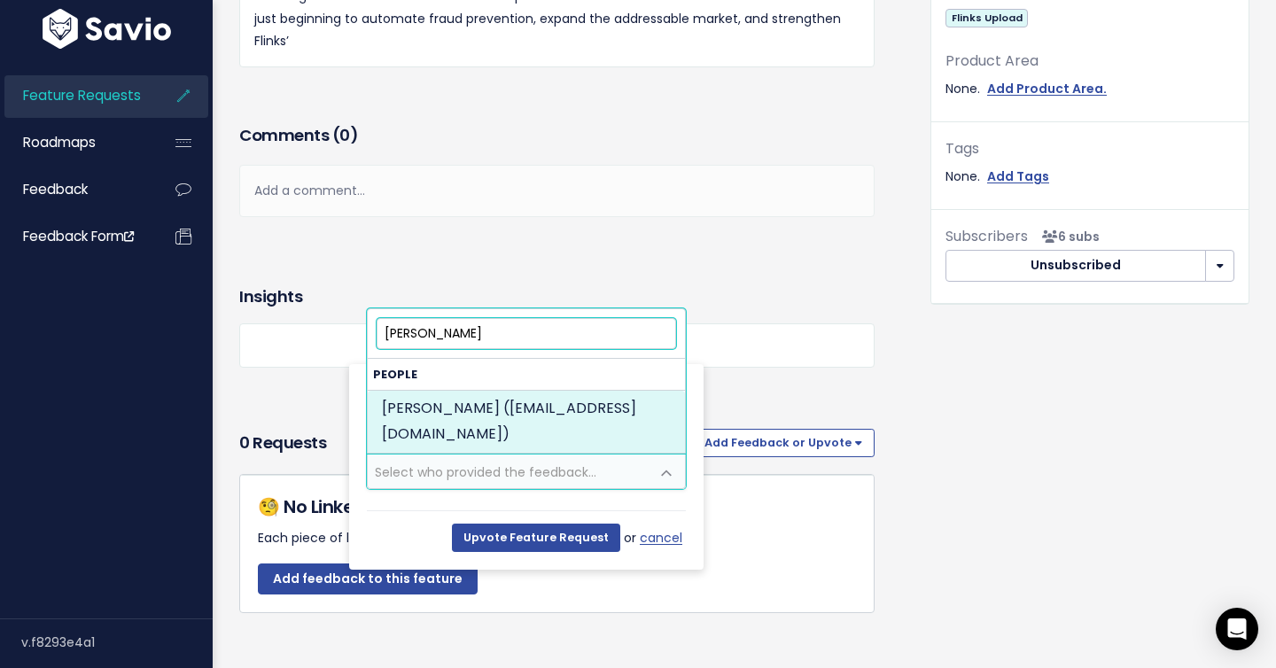
type input "dustin arm"
select select "82774415"
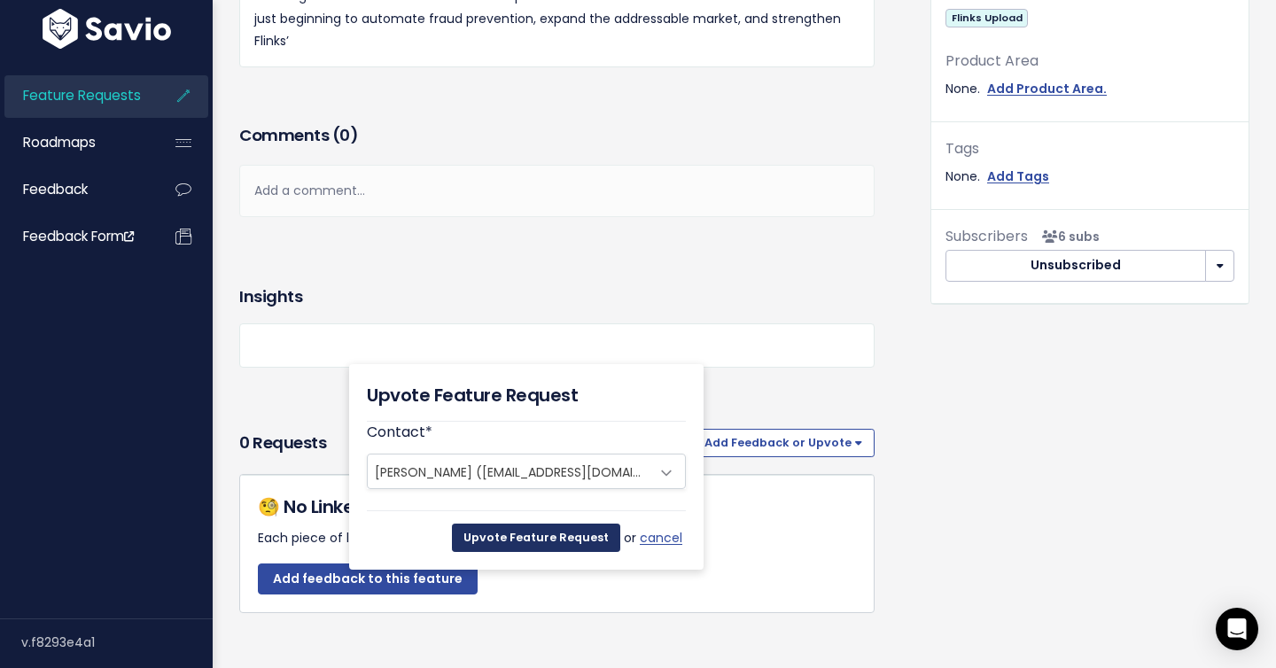
click at [589, 541] on input "Upvote Feature Request" at bounding box center [536, 538] width 168 height 28
